Goal: Task Accomplishment & Management: Use online tool/utility

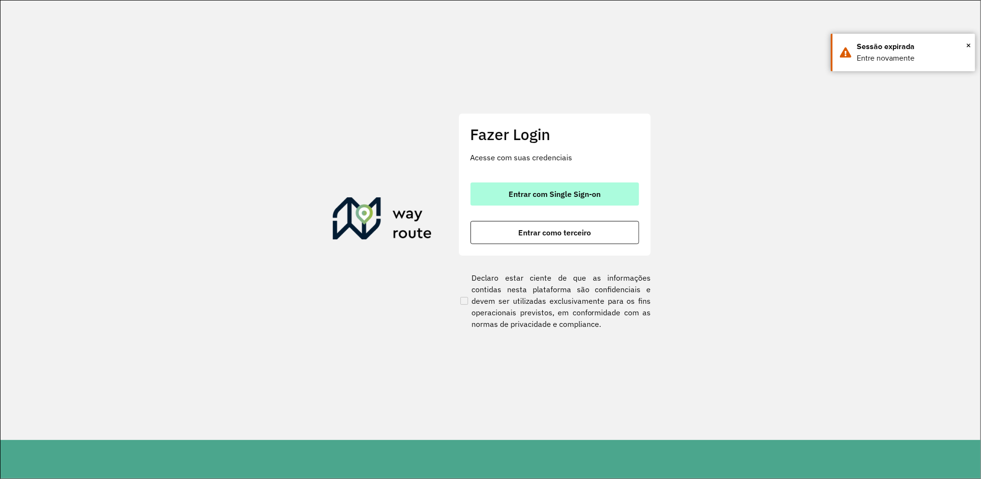
click at [510, 191] on span "Entrar com Single Sign-on" at bounding box center [555, 194] width 92 height 8
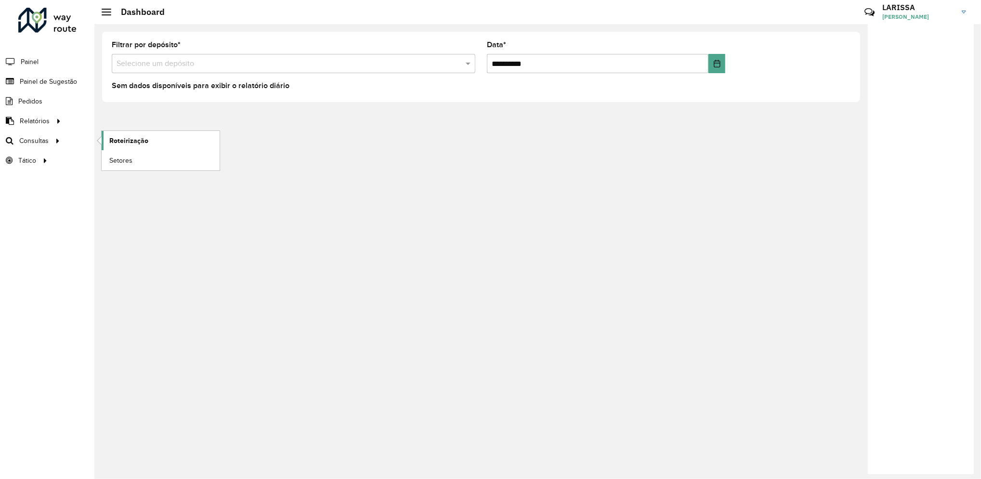
click at [109, 135] on link "Roteirização" at bounding box center [161, 140] width 118 height 19
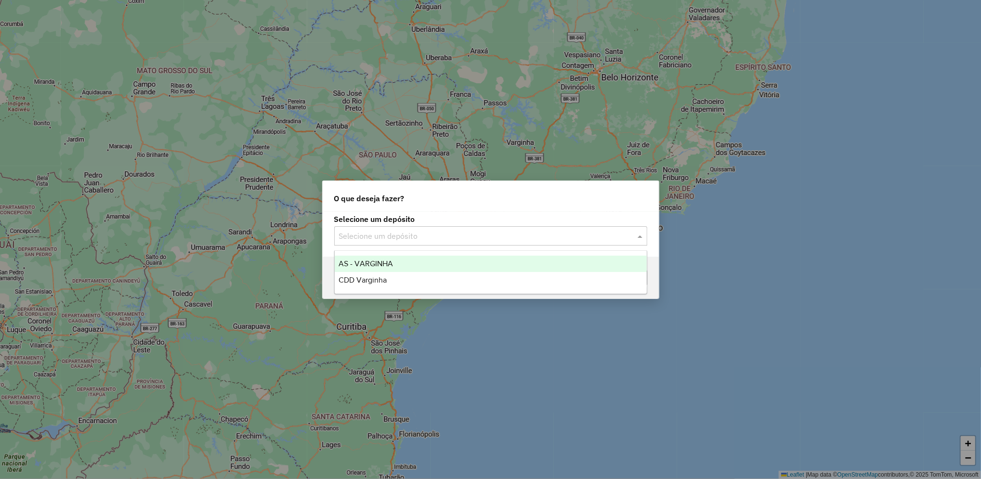
click at [418, 234] on input "text" at bounding box center [481, 237] width 284 height 12
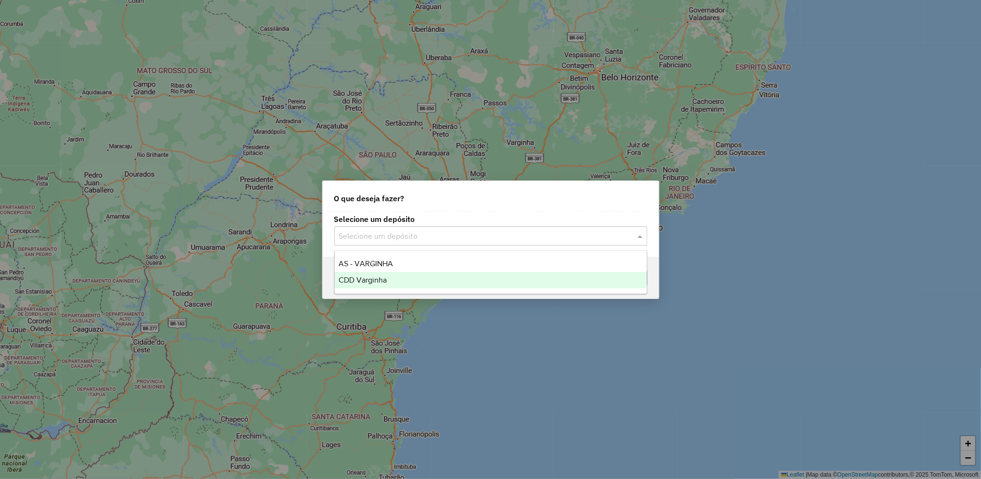
click at [394, 284] on div "CDD Varginha" at bounding box center [491, 280] width 312 height 16
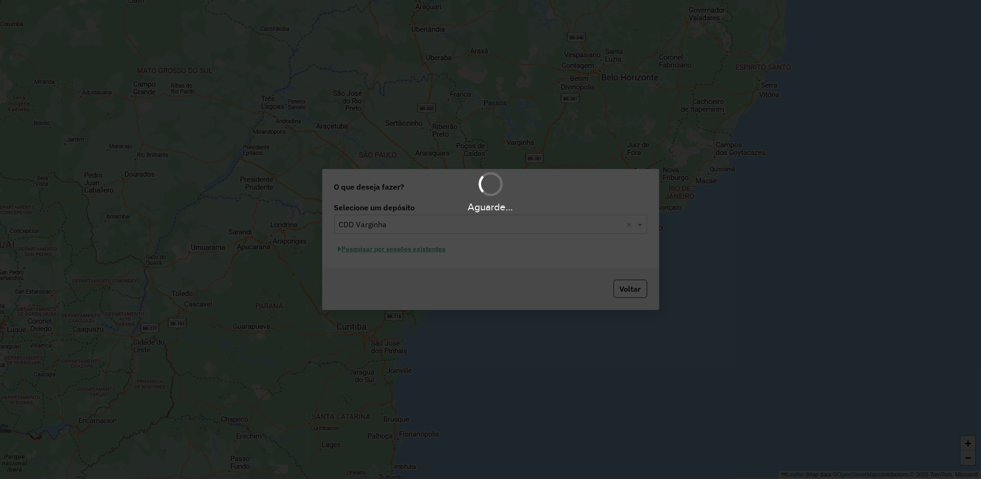
click at [958, 383] on div "Aguarde..." at bounding box center [490, 239] width 981 height 479
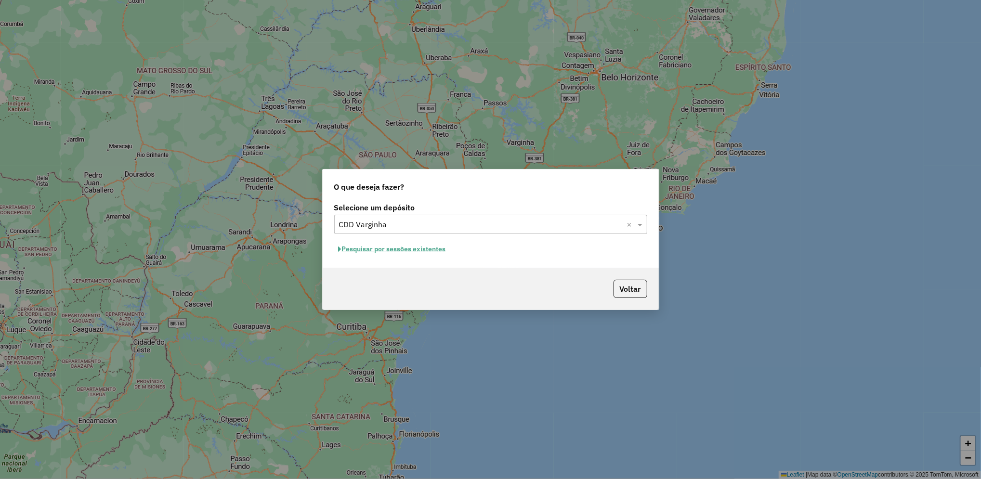
click at [426, 248] on button "Pesquisar por sessões existentes" at bounding box center [392, 249] width 116 height 15
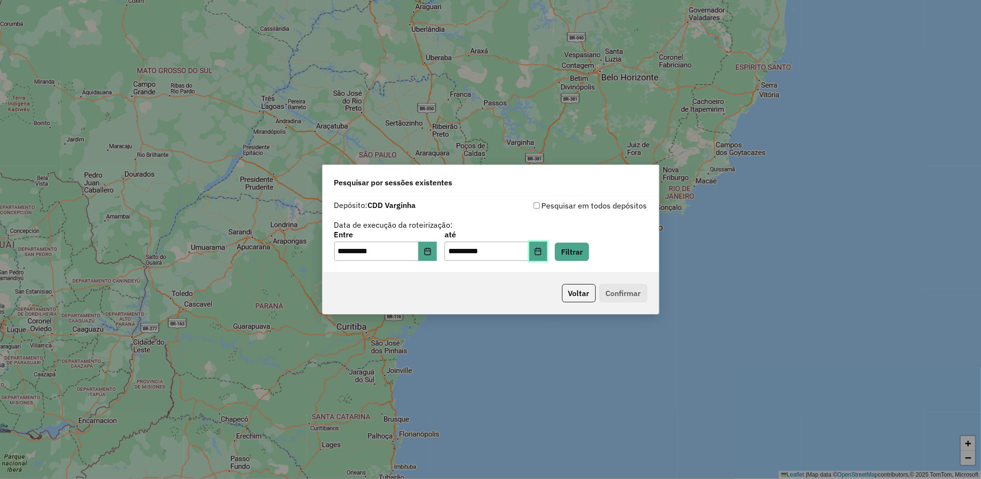
click at [548, 255] on button "Choose Date" at bounding box center [538, 251] width 18 height 19
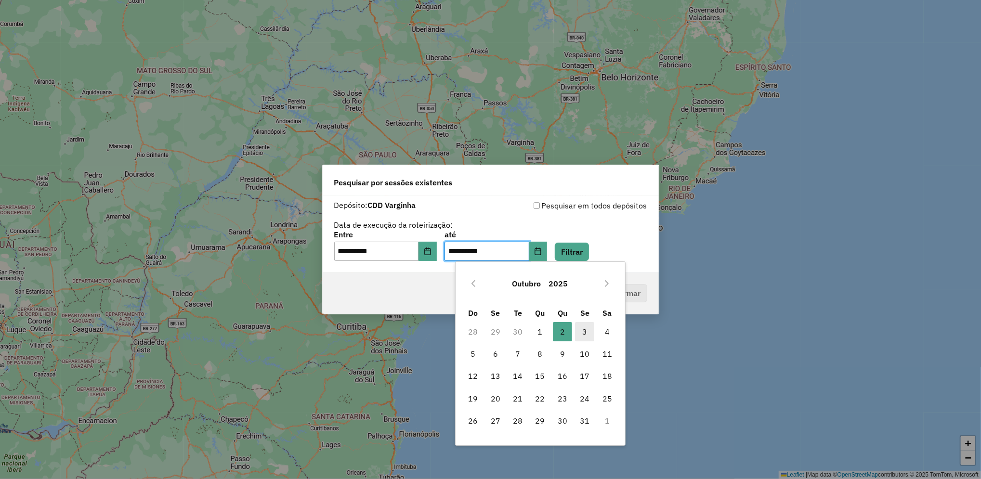
click at [586, 331] on span "3" at bounding box center [584, 331] width 19 height 19
type input "**********"
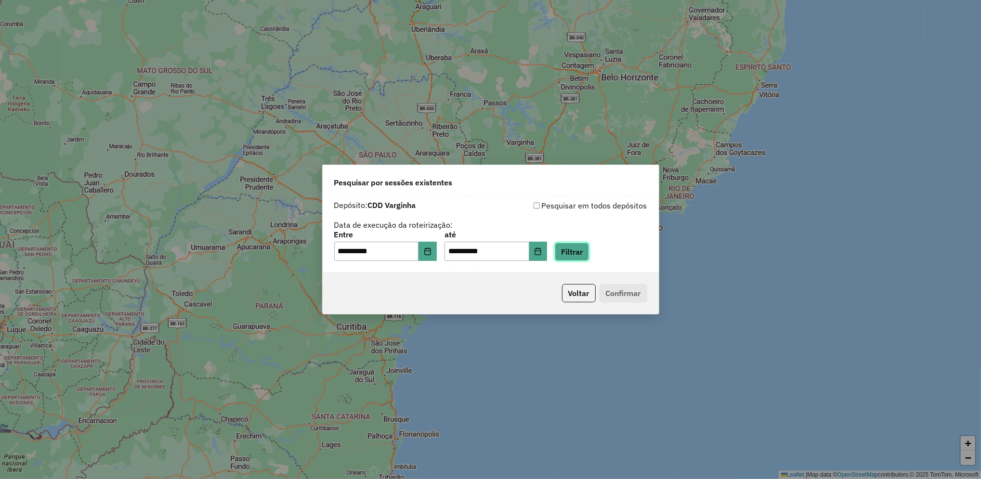
click at [589, 257] on button "Filtrar" at bounding box center [572, 252] width 34 height 18
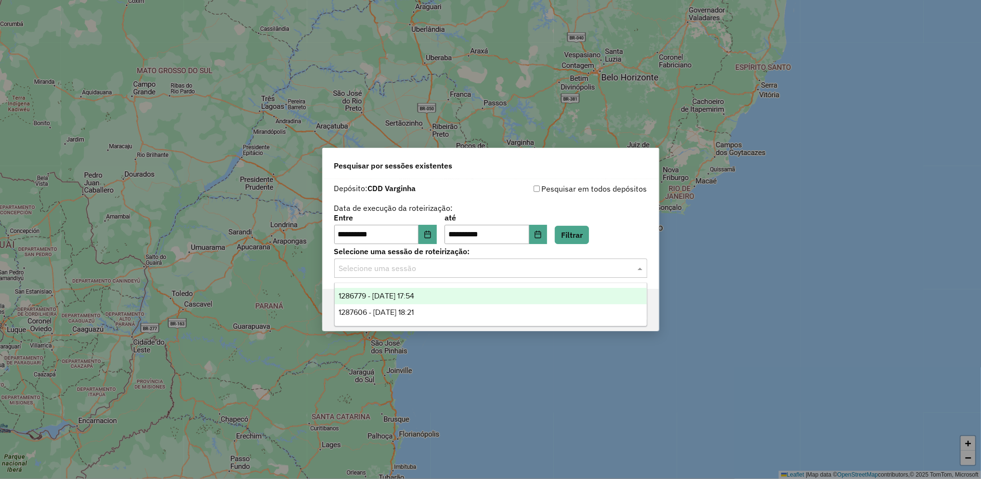
click at [401, 270] on input "text" at bounding box center [481, 269] width 284 height 12
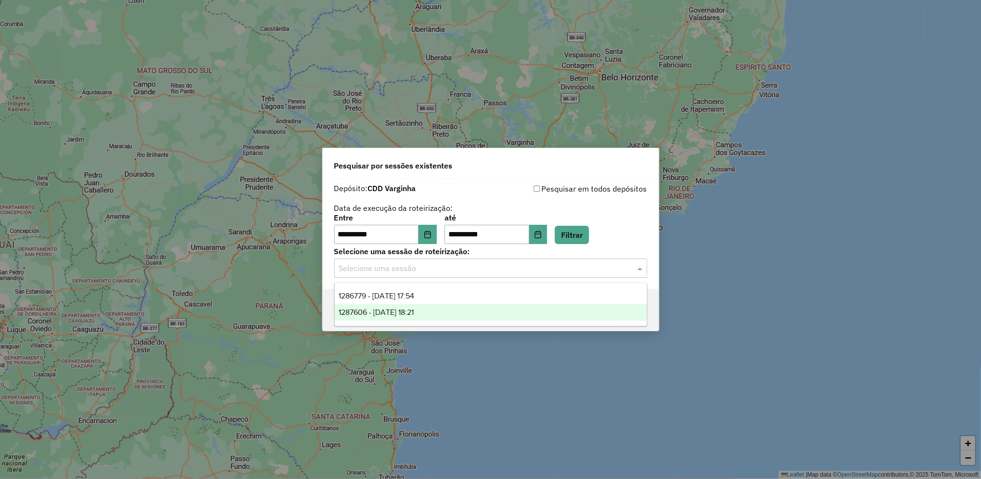
click at [441, 320] on div "1287606 - 03/10/2025 18:21" at bounding box center [491, 312] width 312 height 16
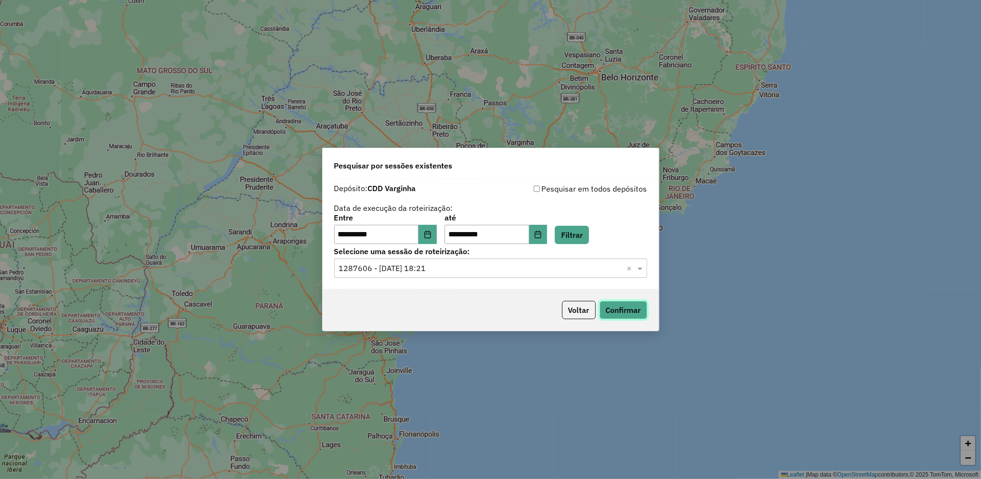
click at [635, 306] on button "Confirmar" at bounding box center [624, 310] width 48 height 18
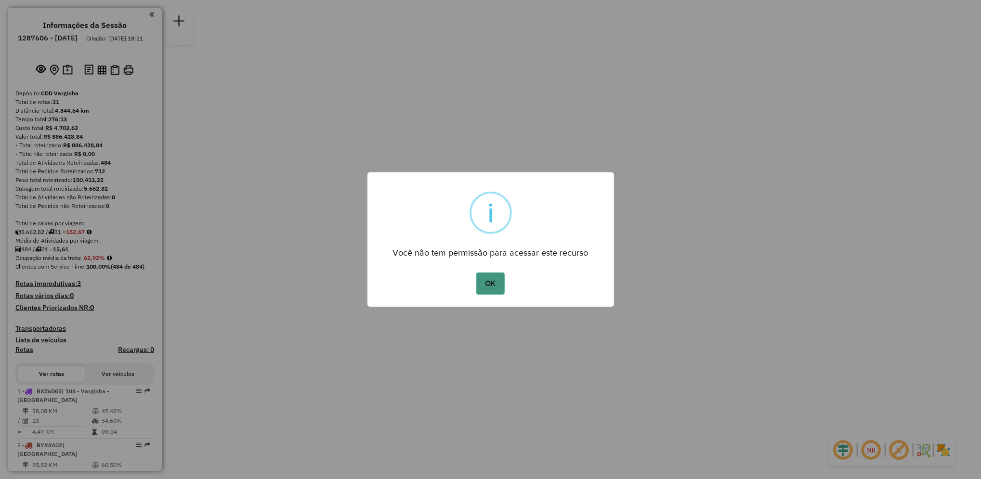
click at [493, 274] on button "OK" at bounding box center [490, 284] width 28 height 22
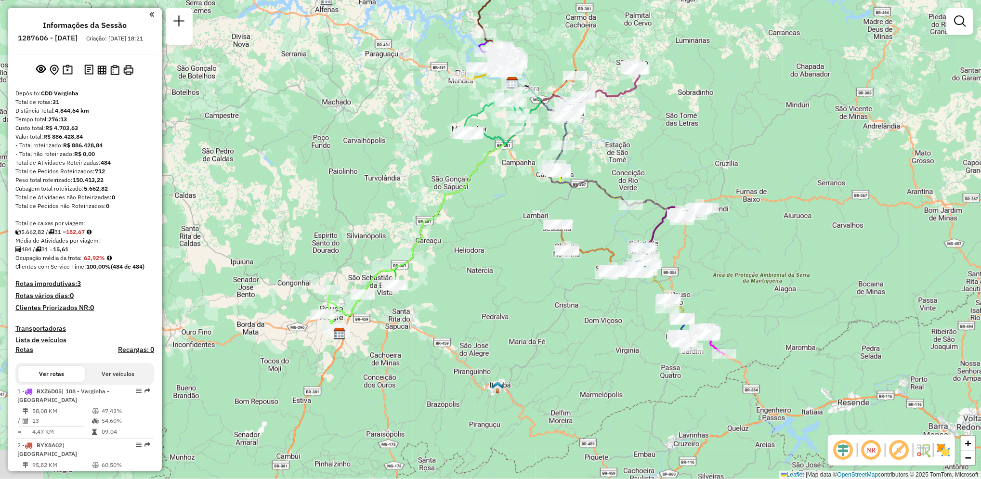
drag, startPoint x: 395, startPoint y: 286, endPoint x: 417, endPoint y: 129, distance: 158.1
click at [417, 129] on div "Janela de atendimento Grade de atendimento Capacidade Transportadoras Veículos …" at bounding box center [490, 239] width 981 height 479
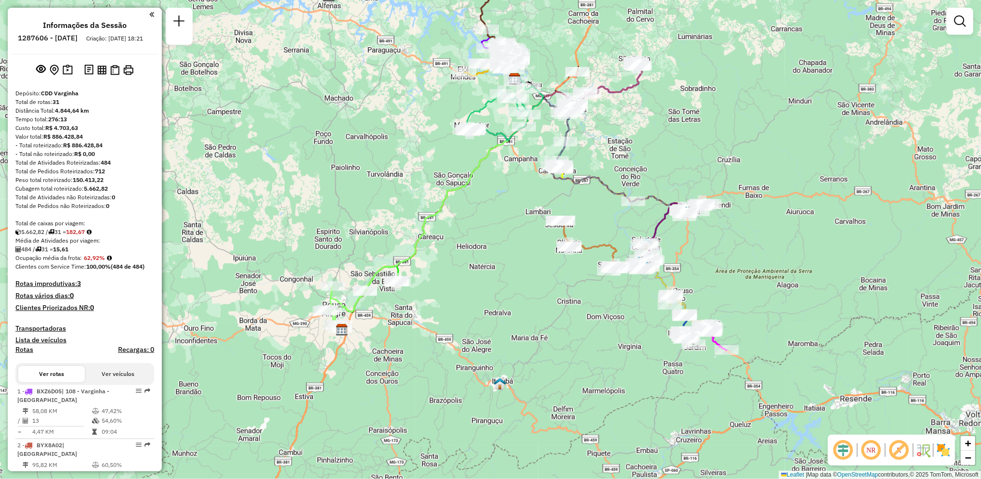
drag, startPoint x: 561, startPoint y: 351, endPoint x: 564, endPoint y: 347, distance: 5.1
click at [564, 347] on div "Janela de atendimento Grade de atendimento Capacidade Transportadoras Veículos …" at bounding box center [490, 239] width 981 height 479
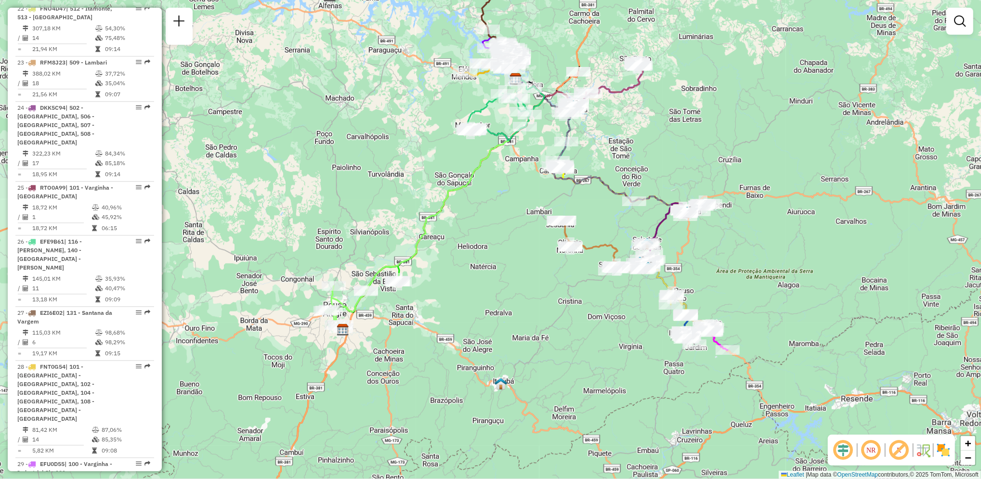
scroll to position [1594, 0]
